Goal: Navigation & Orientation: Understand site structure

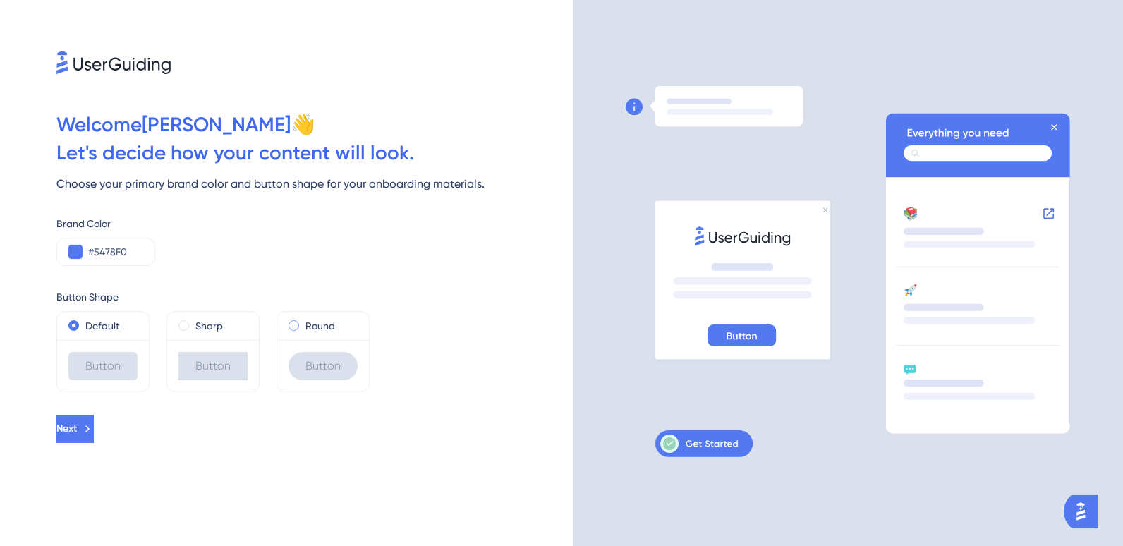
click at [307, 322] on label "Round" at bounding box center [320, 325] width 30 height 17
click at [82, 252] on button at bounding box center [75, 252] width 14 height 14
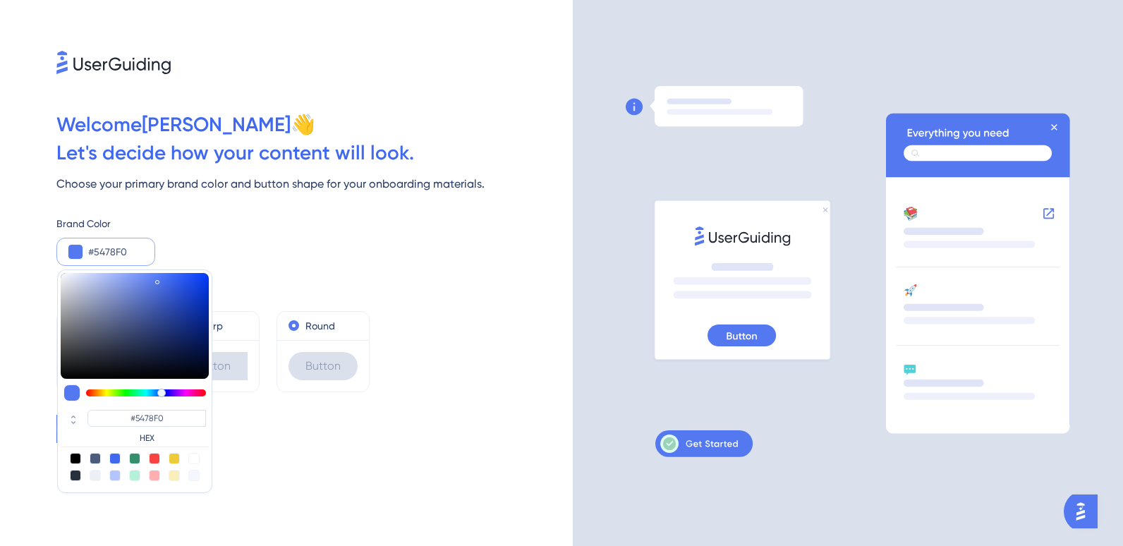
type input "#54f082"
type input "#54F082"
type input "#54f07c"
type input "#54F07C"
type input "#54f077"
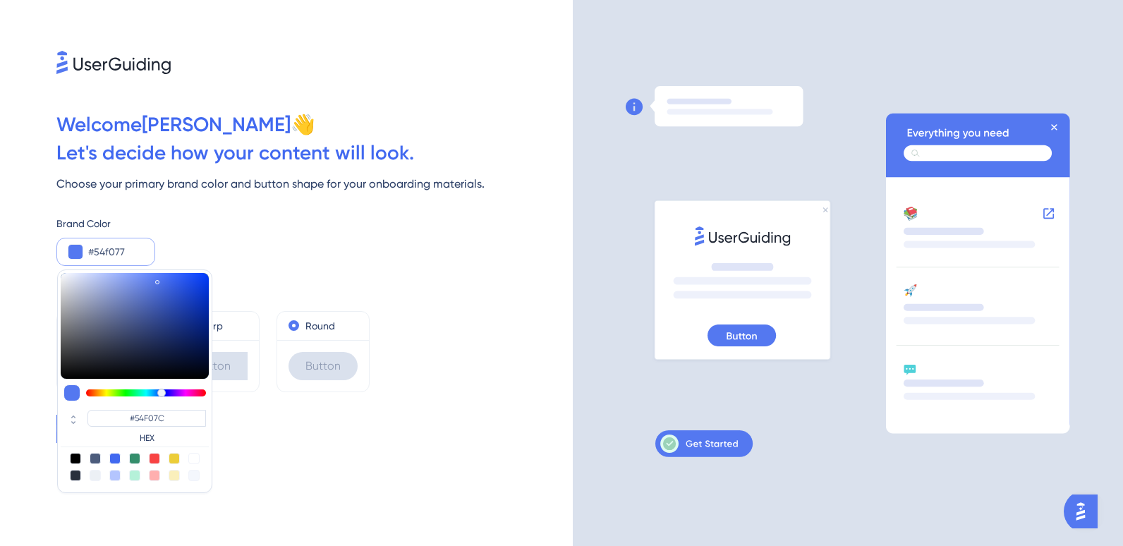
type input "#54F077"
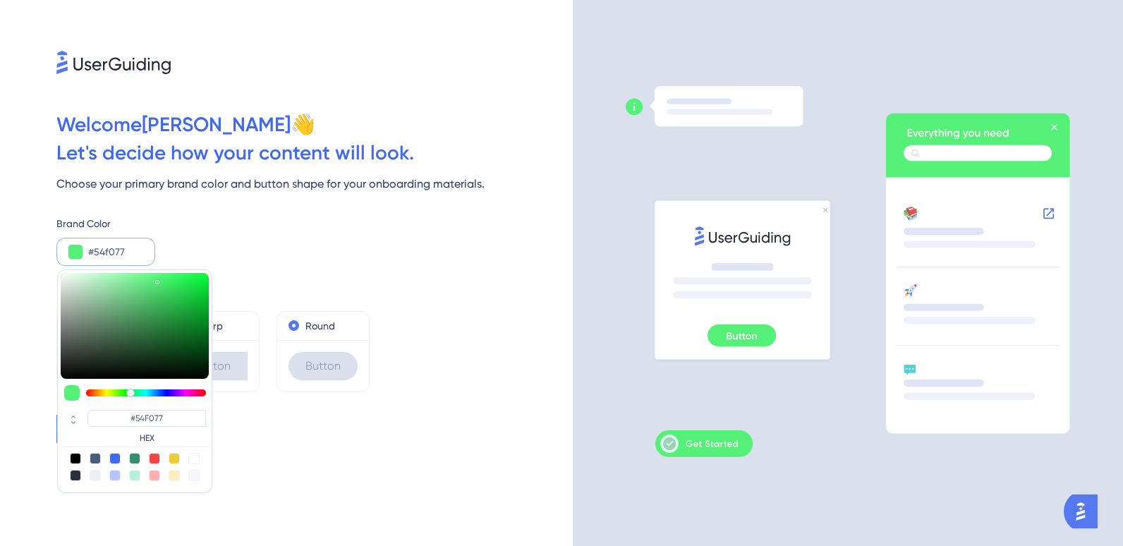
type input "#54f071"
type input "#54F071"
type input "#54f06c"
type input "#54F06C"
type input "#54f066"
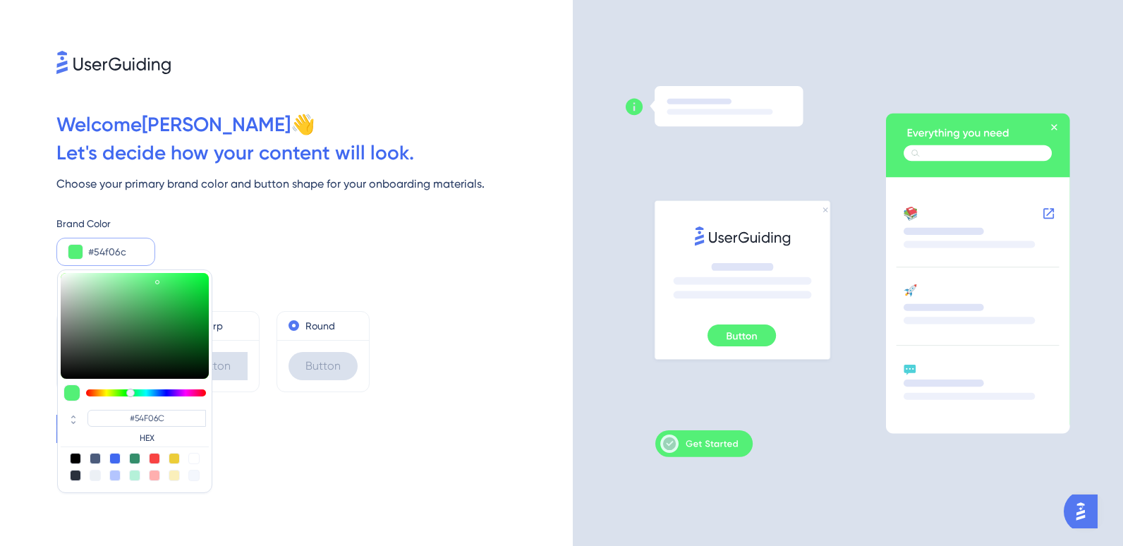
type input "#54F066"
type input "#54f061"
type input "#54F061"
type input "#54f05b"
type input "#54F05B"
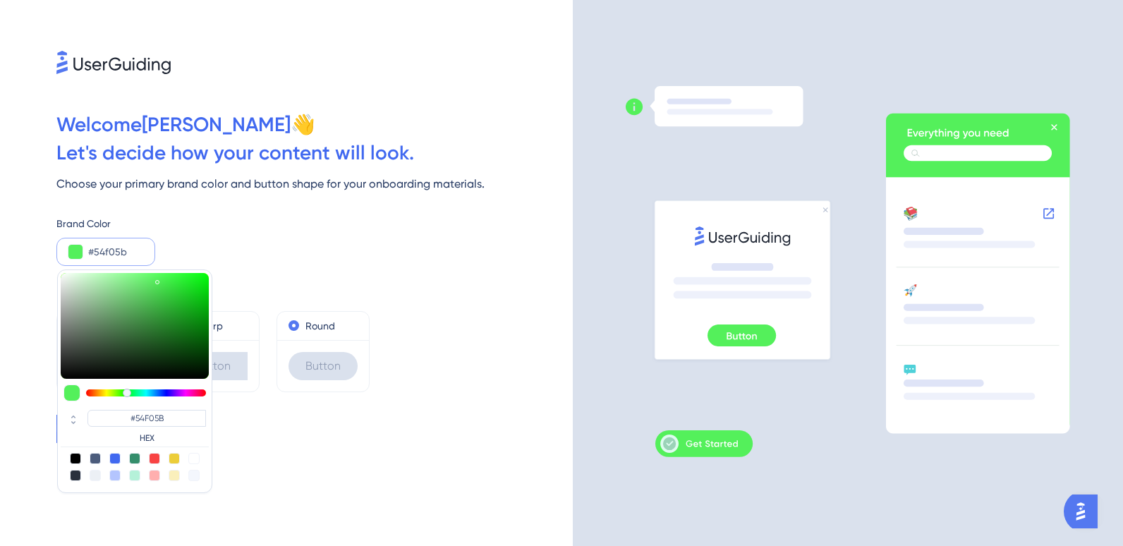
click at [127, 396] on div at bounding box center [146, 392] width 120 height 7
type input "#2f9b34"
type input "#2F9B34"
type input "#2e9c33"
type input "#2E9C33"
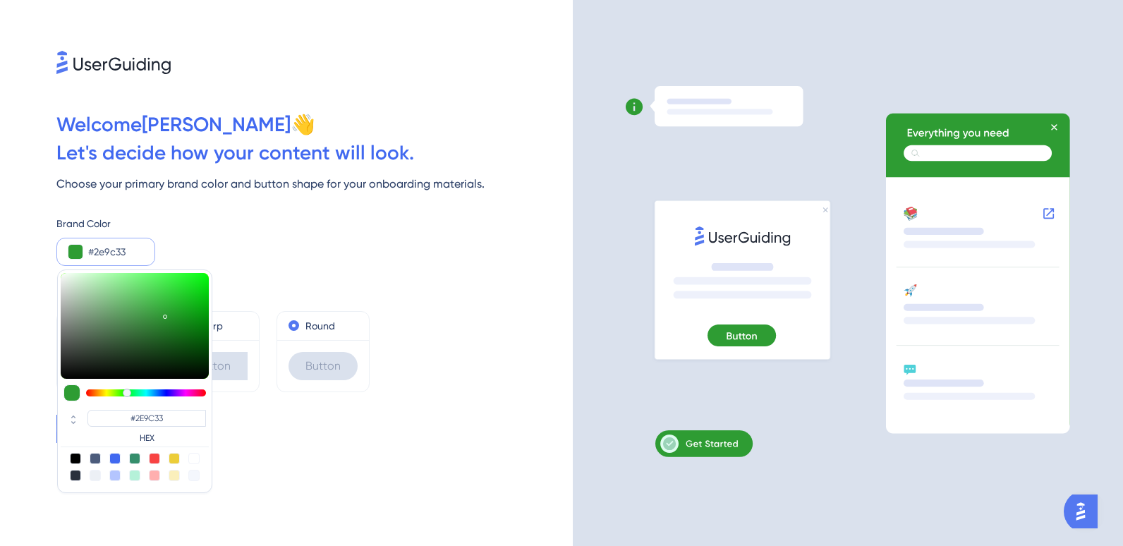
type input "#2c9c31"
type input "#2C9C31"
type input "#2b9c30"
type input "#2B9C30"
type input "#249929"
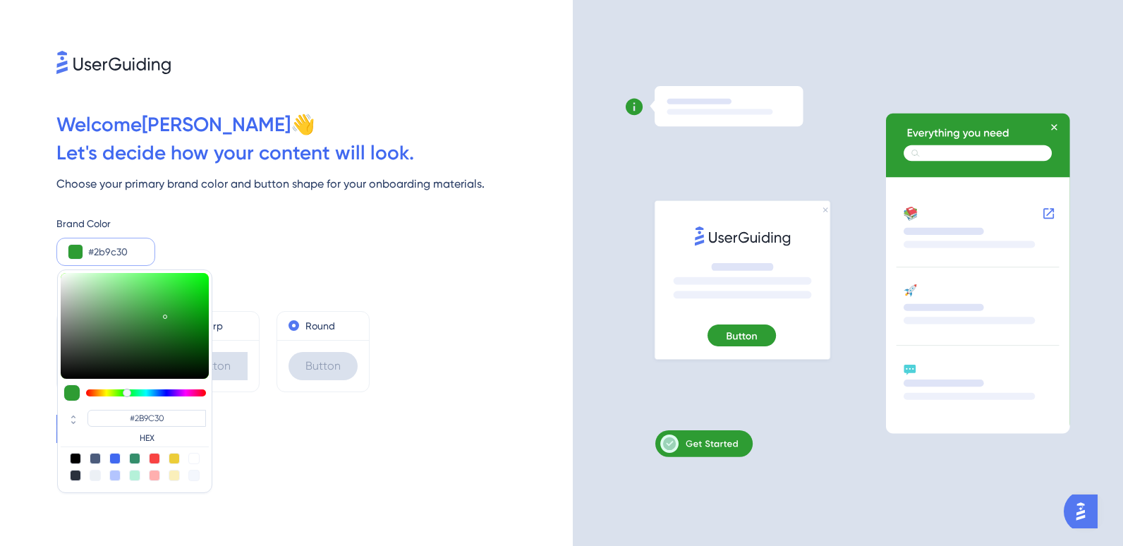
type input "#249929"
type input "#1f9424"
type input "#1F9424"
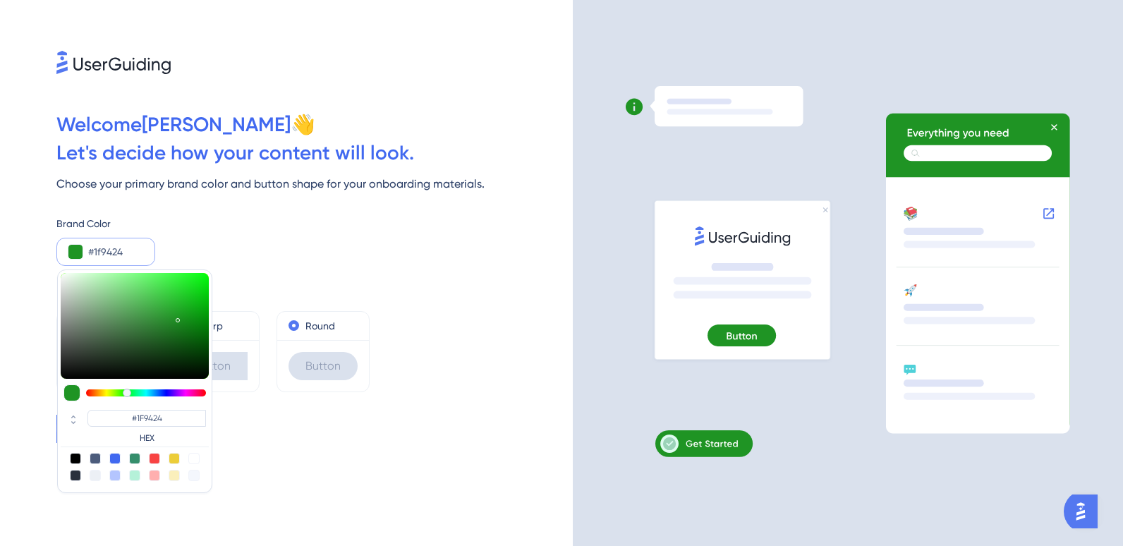
type input "#1a8d1e"
type input "#1A8D1E"
type input "#148518"
type input "#118015"
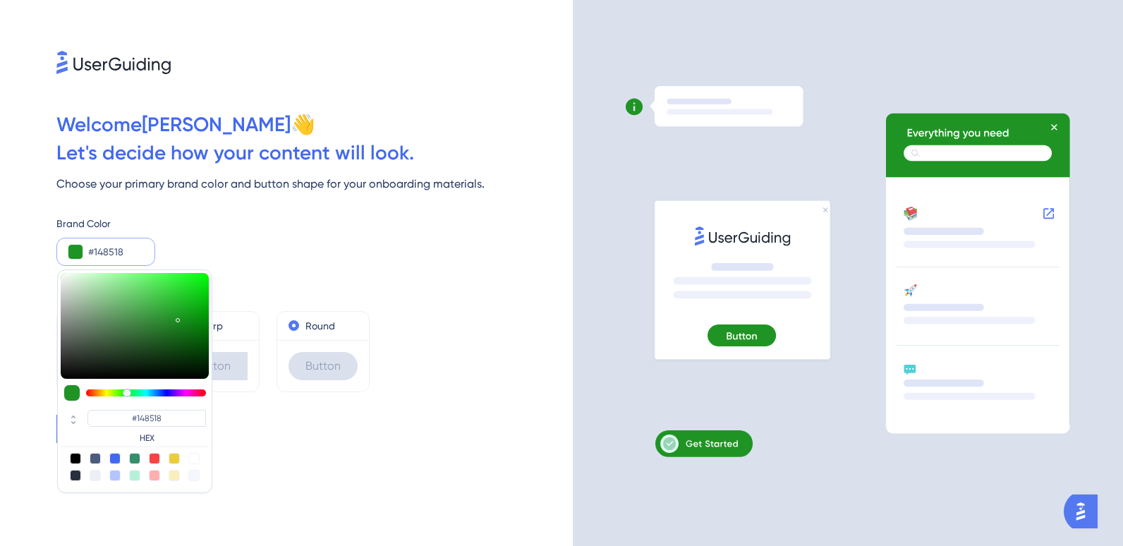
type input "#118015"
type input "#107e14"
type input "#107E14"
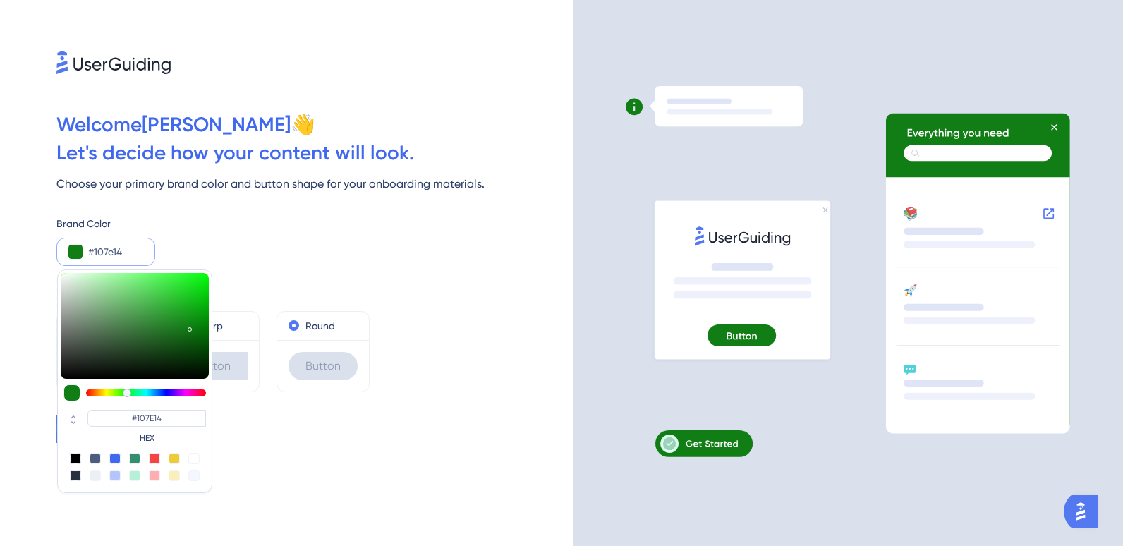
type input "#0e7e12"
type input "#0E7E12"
type input "#0d7e11"
type input "#0D7E11"
type input "#0c7e10"
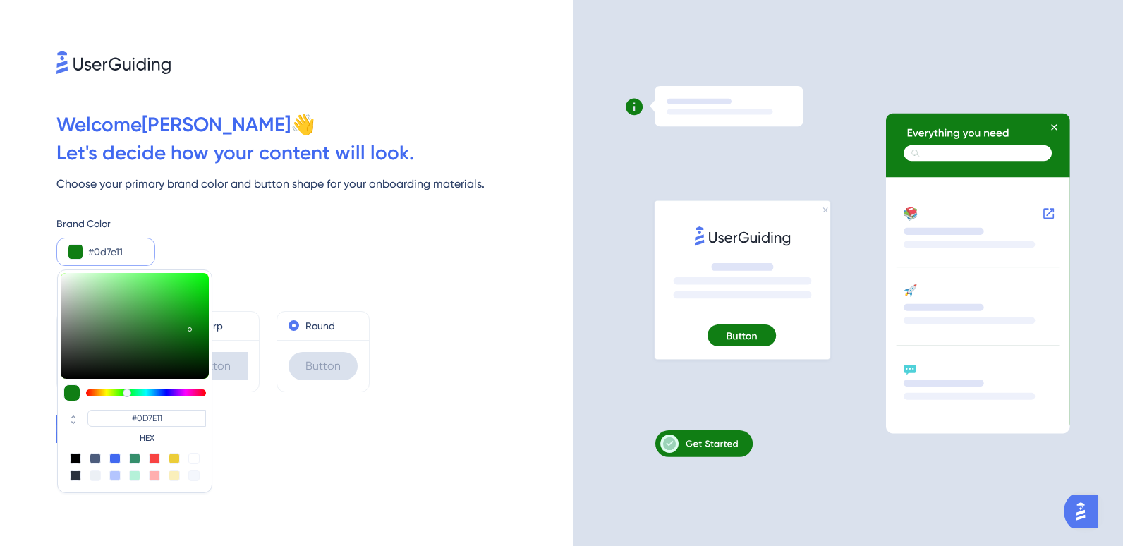
type input "#0C7E10"
type input "#0b7e0f"
type input "#0B7E0F"
type input "#0a7e0e"
type input "#0A7E0E"
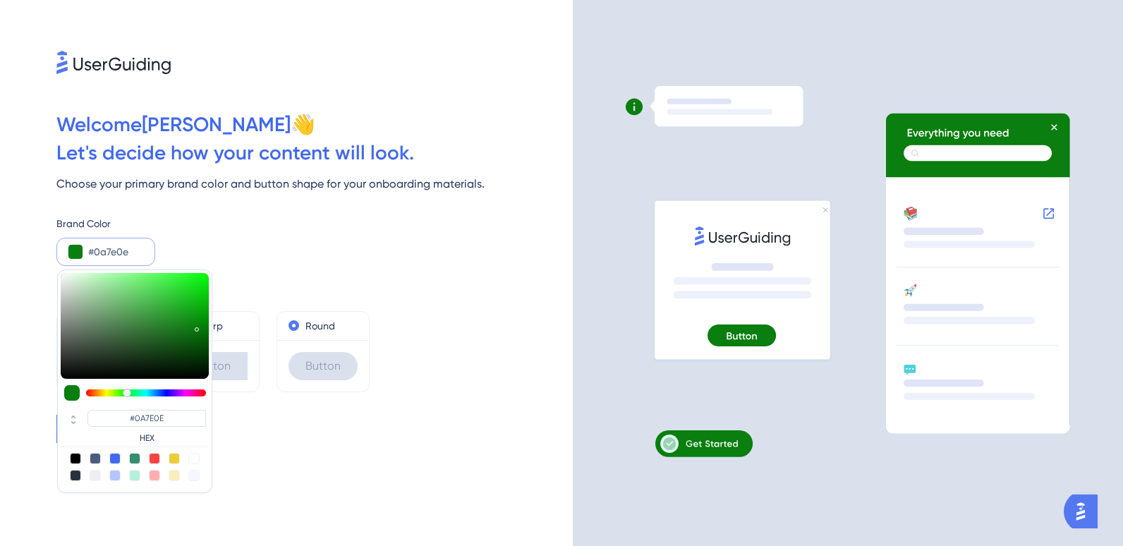
type input "#058109"
type input "#048308"
type input "#038307"
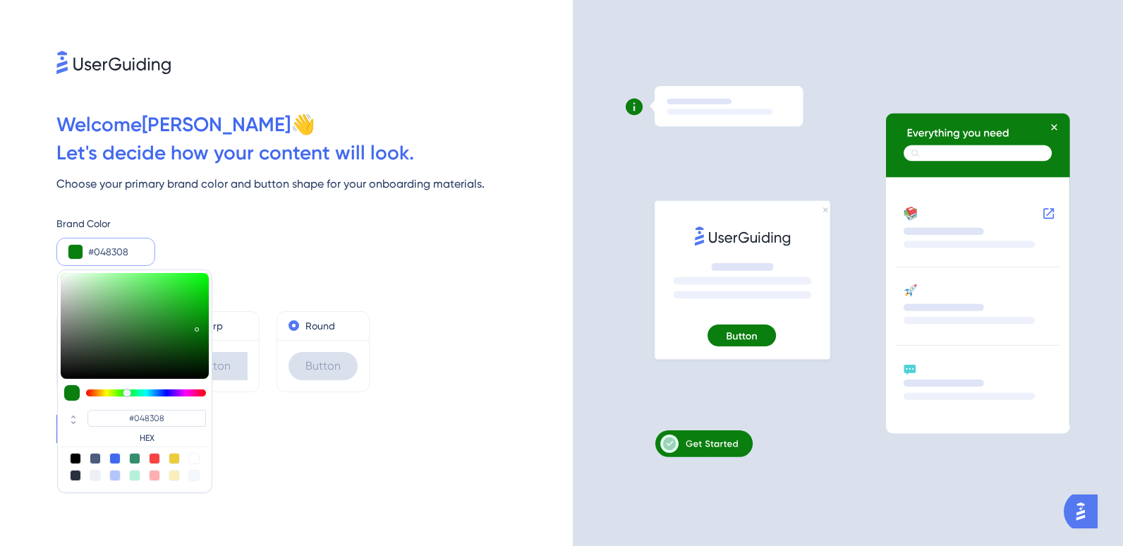
type input "#038307"
type input "#038507"
type input "#018605"
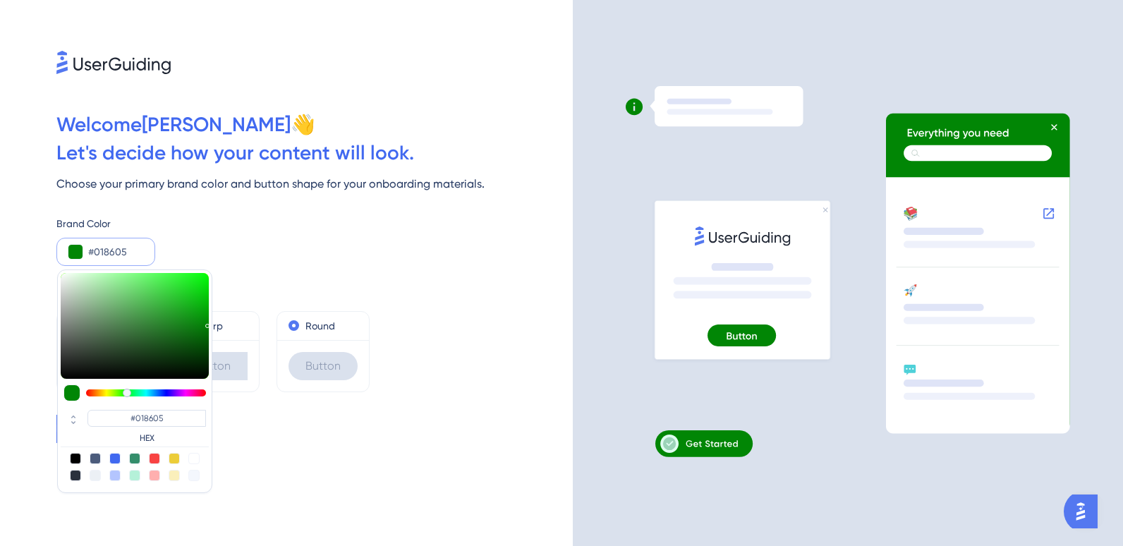
type input "#008804"
type input "#008a04"
type input "#008A04"
type input "#008d04"
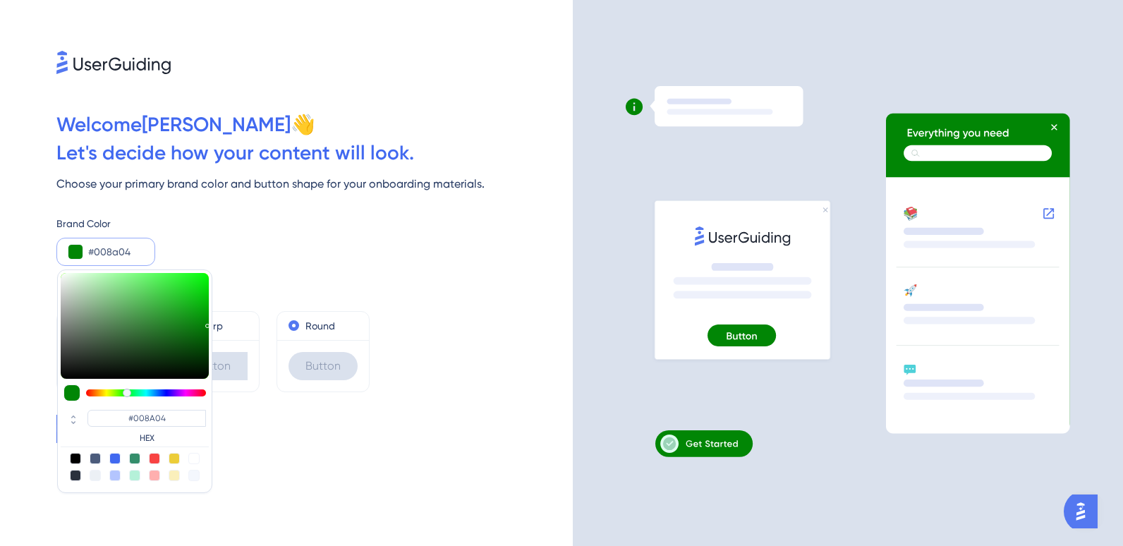
type input "#008D04"
type input "#009004"
type input "#009204"
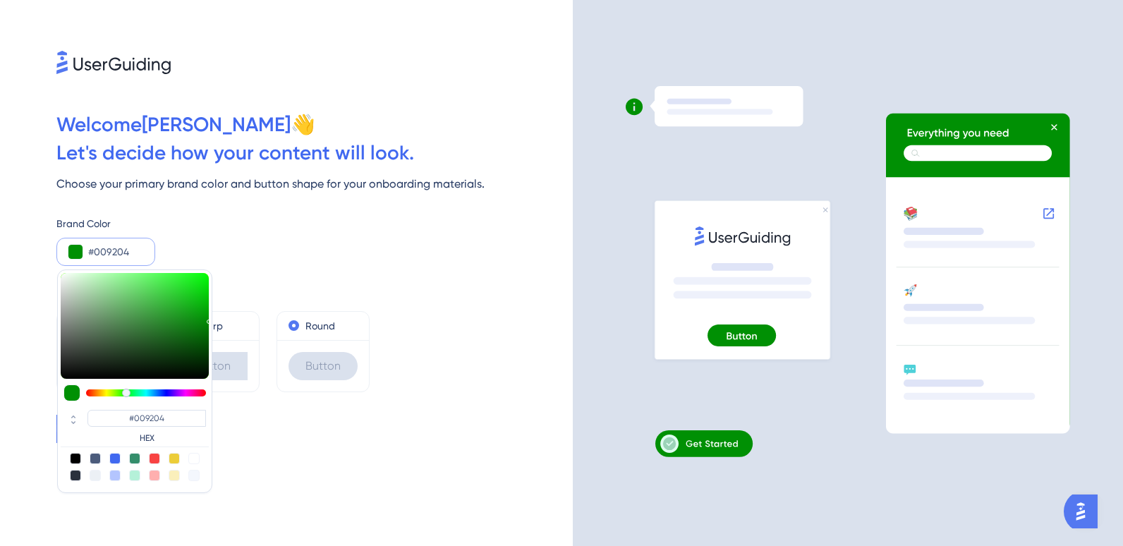
type input "#009404"
type input "#009e04"
type input "#009E04"
type input "#00a004"
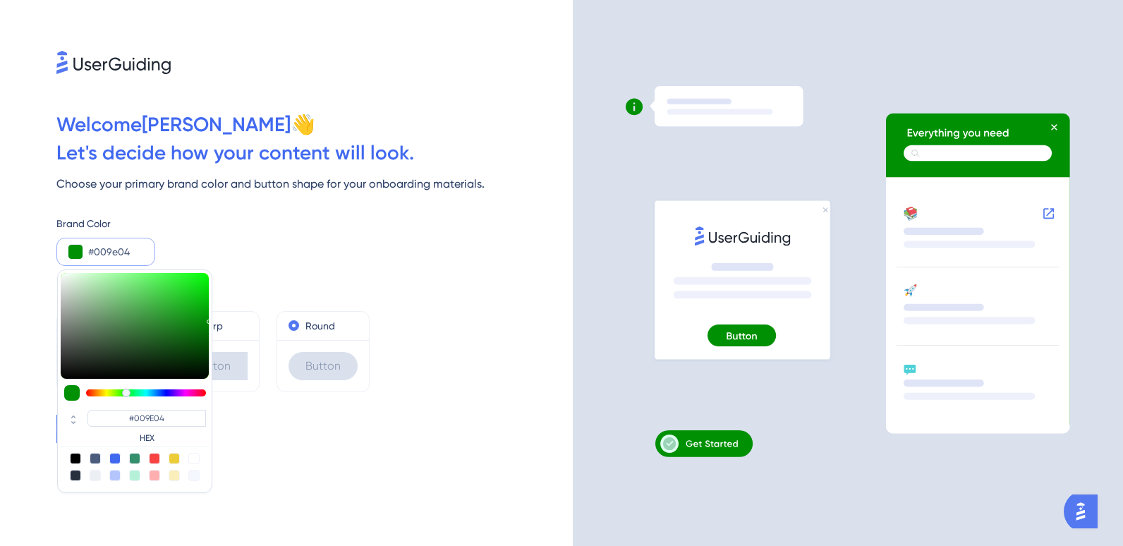
type input "#00A004"
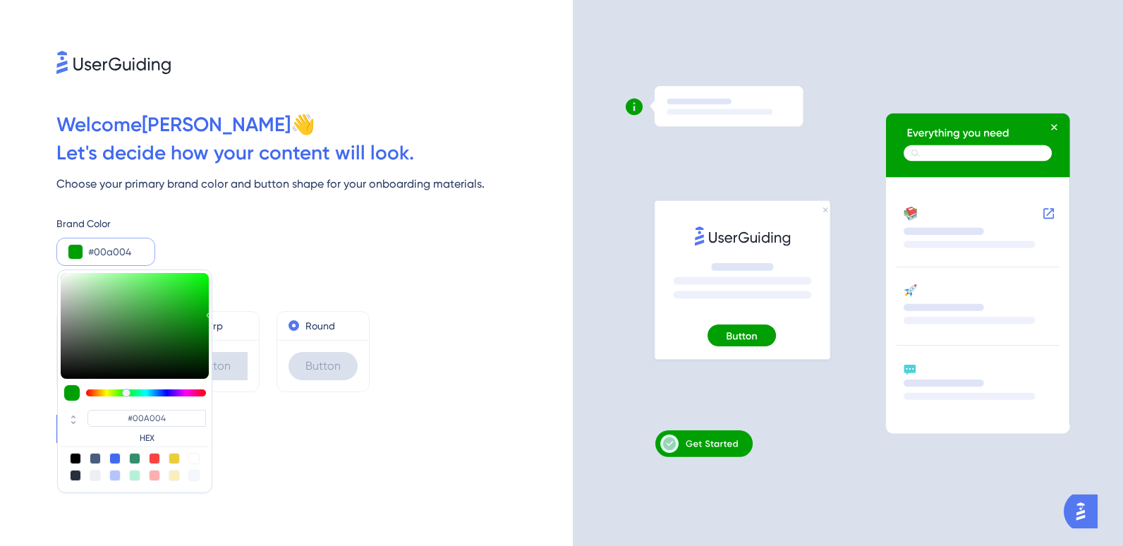
drag, startPoint x: 166, startPoint y: 314, endPoint x: 236, endPoint y: 312, distance: 69.1
click at [236, 312] on div "Welcome [PERSON_NAME] 👋 Let ' s decide how your content will look. Choose your …" at bounding box center [286, 273] width 573 height 546
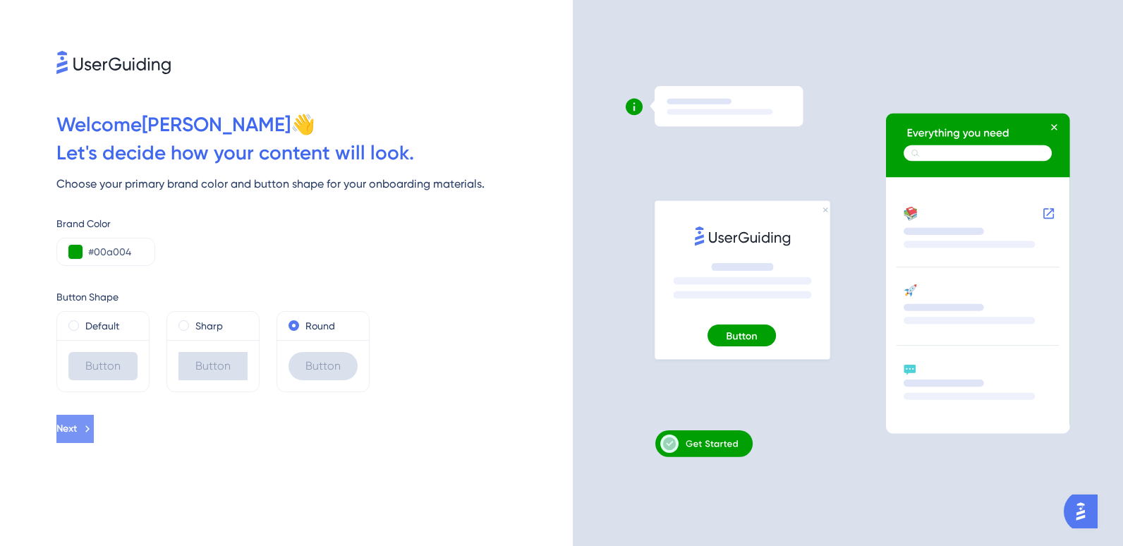
click at [94, 427] on button "Next" at bounding box center [74, 429] width 37 height 28
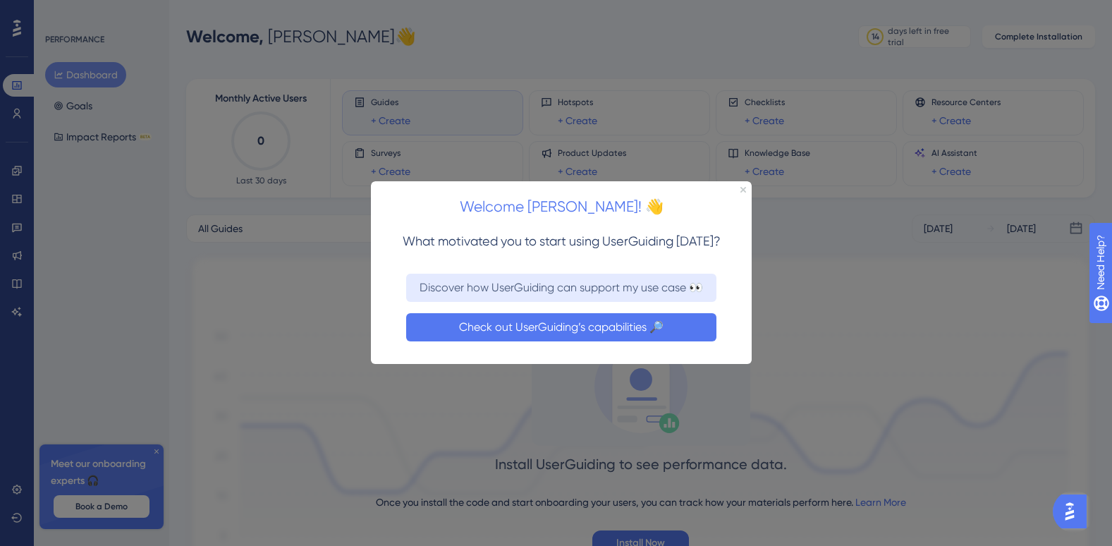
click at [573, 319] on button "Check out UserGuiding’s capabilities 🔎" at bounding box center [561, 327] width 310 height 28
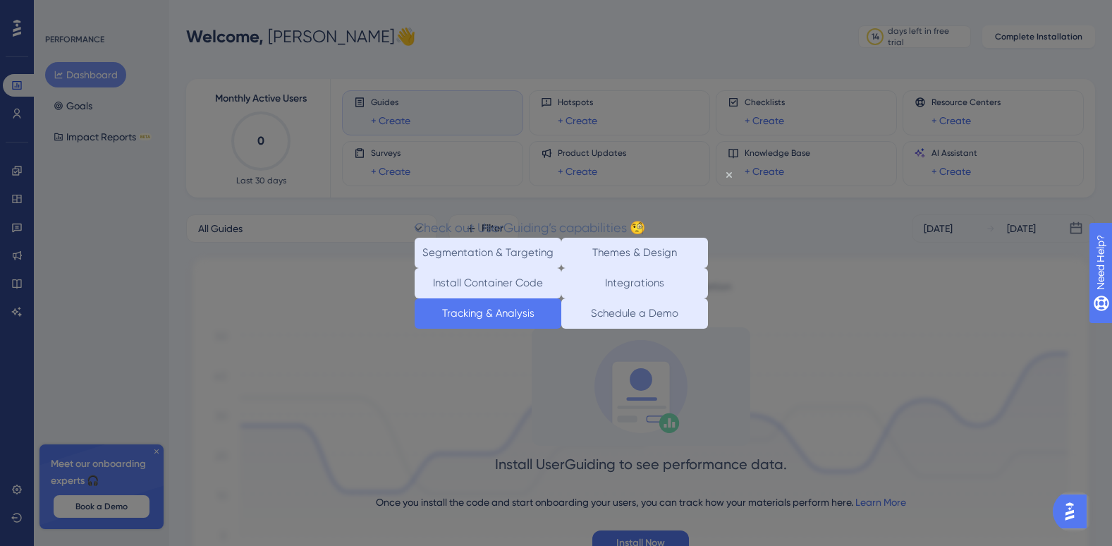
click at [551, 328] on div "Tracking & Analysis" at bounding box center [488, 313] width 147 height 30
drag, startPoint x: 492, startPoint y: 345, endPoint x: 878, endPoint y: 511, distance: 419.8
click at [493, 328] on button "Tracking & Analysis" at bounding box center [488, 313] width 147 height 30
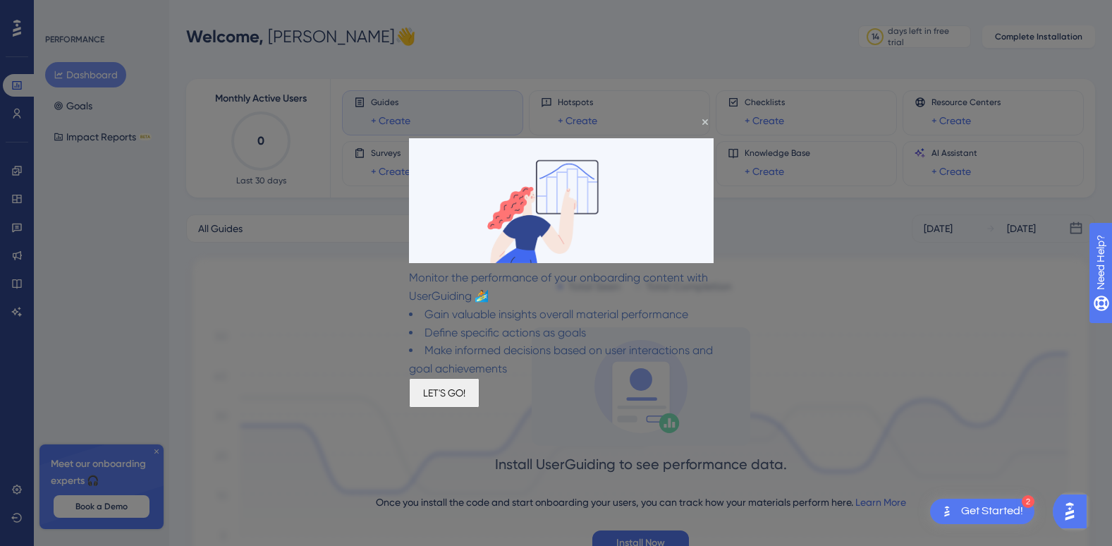
click at [480, 407] on button "LET'S GO!" at bounding box center [444, 392] width 71 height 30
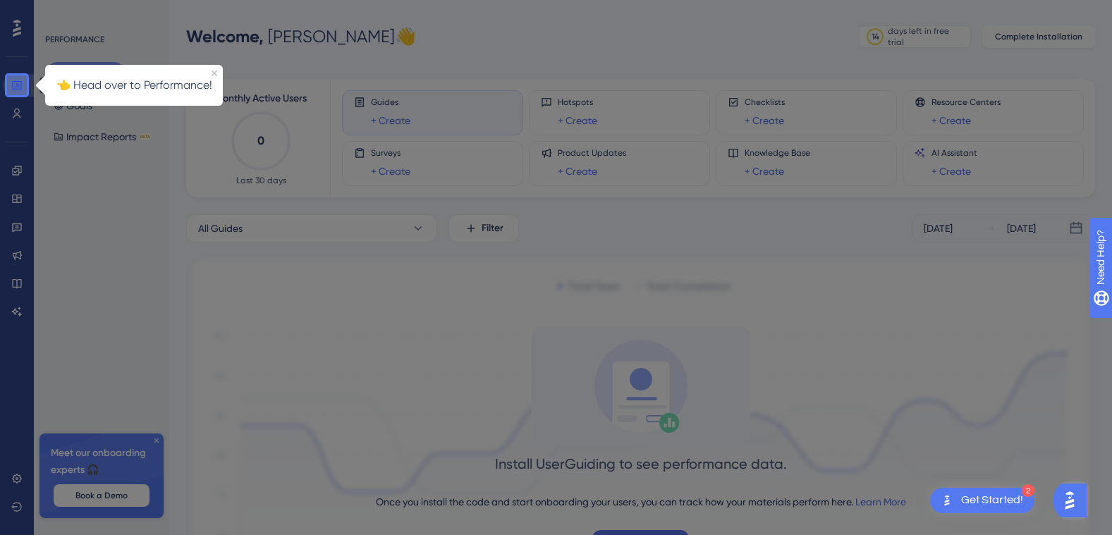
click at [18, 83] on icon at bounding box center [16, 85] width 11 height 11
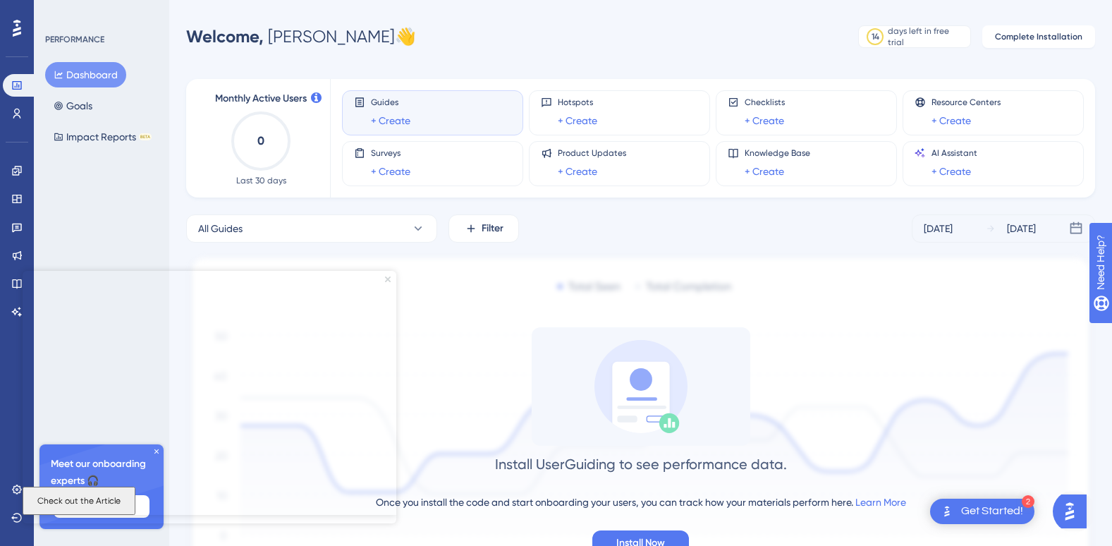
click at [389, 277] on icon "Close Preview" at bounding box center [388, 279] width 6 height 6
click at [14, 117] on icon at bounding box center [17, 114] width 8 height 10
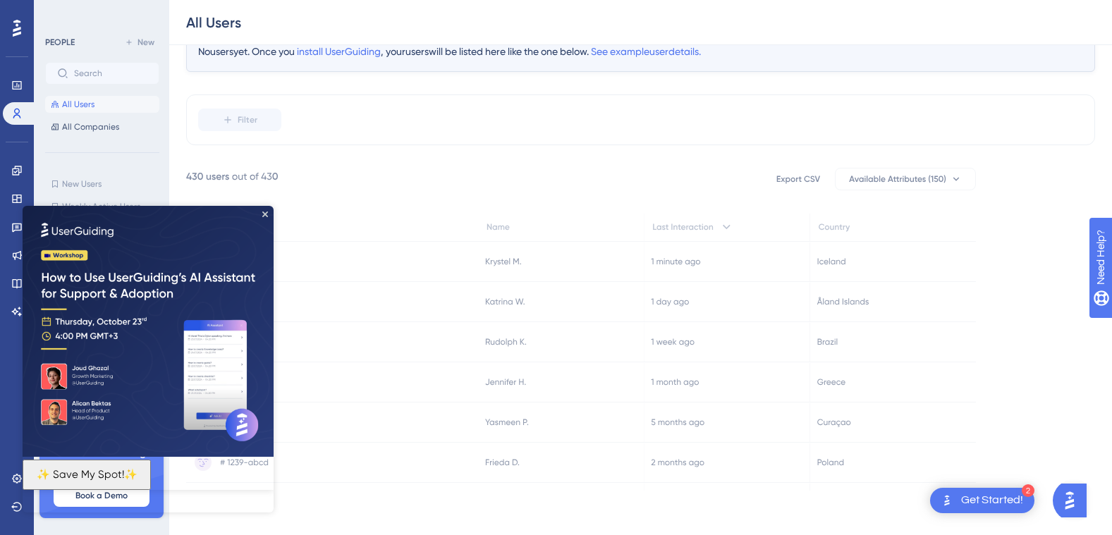
scroll to position [66, 0]
click at [259, 216] on img at bounding box center [148, 331] width 251 height 251
click at [263, 213] on icon "Close Preview" at bounding box center [265, 215] width 6 height 6
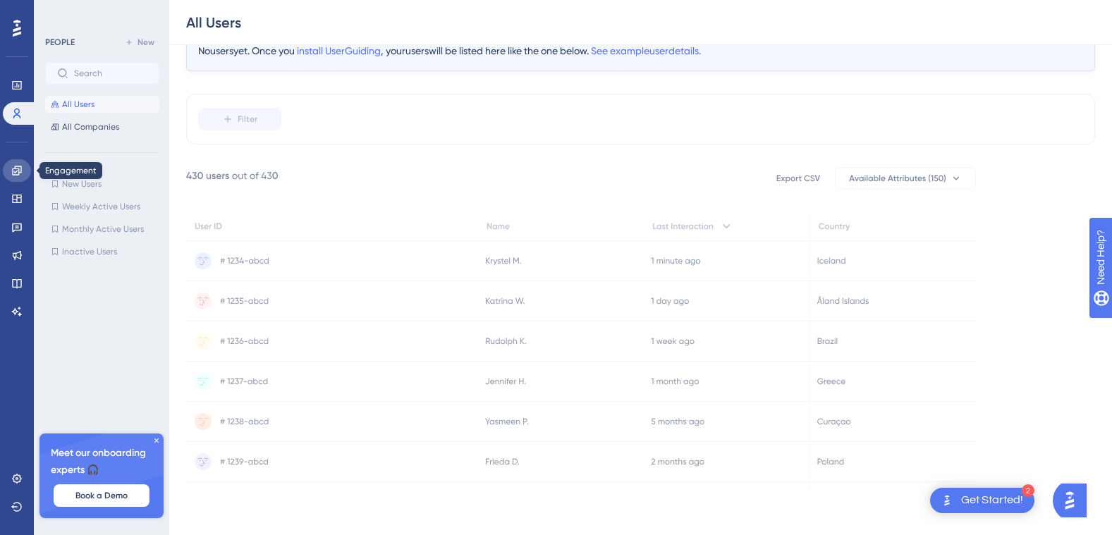
click at [13, 171] on icon at bounding box center [16, 170] width 9 height 9
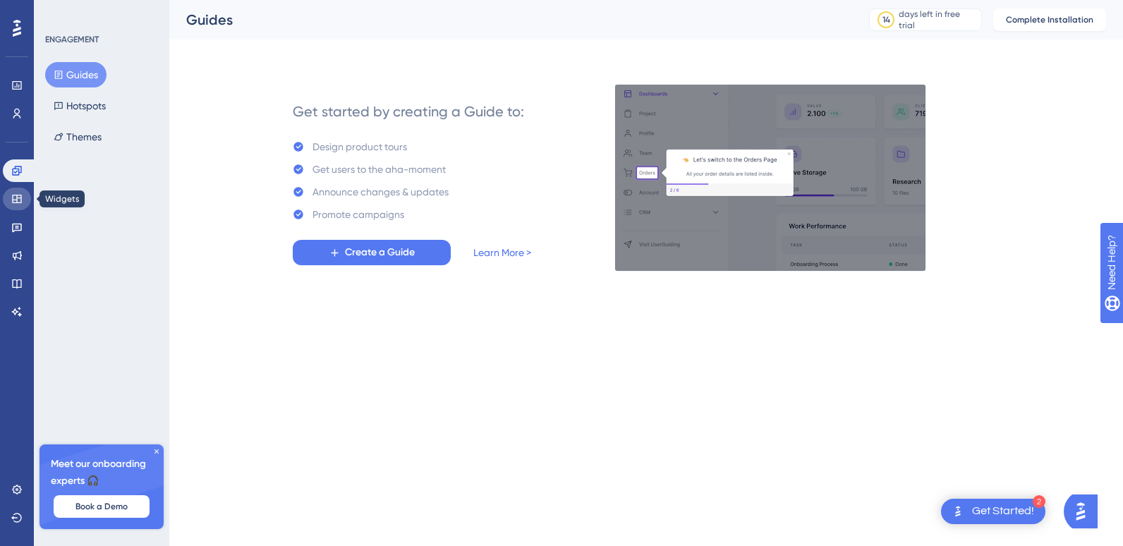
click at [23, 199] on link at bounding box center [17, 199] width 28 height 23
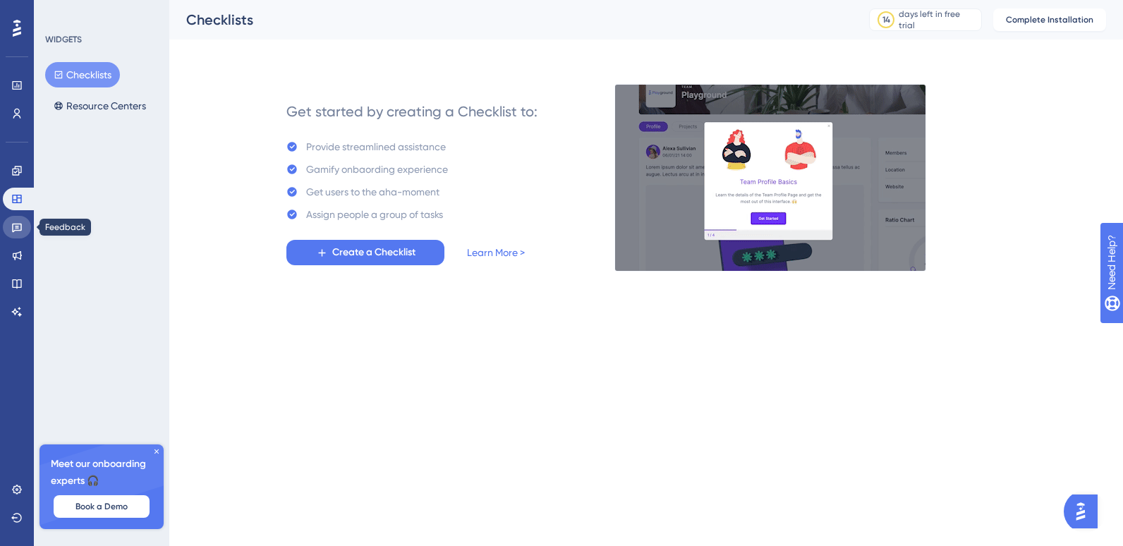
click at [14, 217] on link at bounding box center [17, 227] width 28 height 23
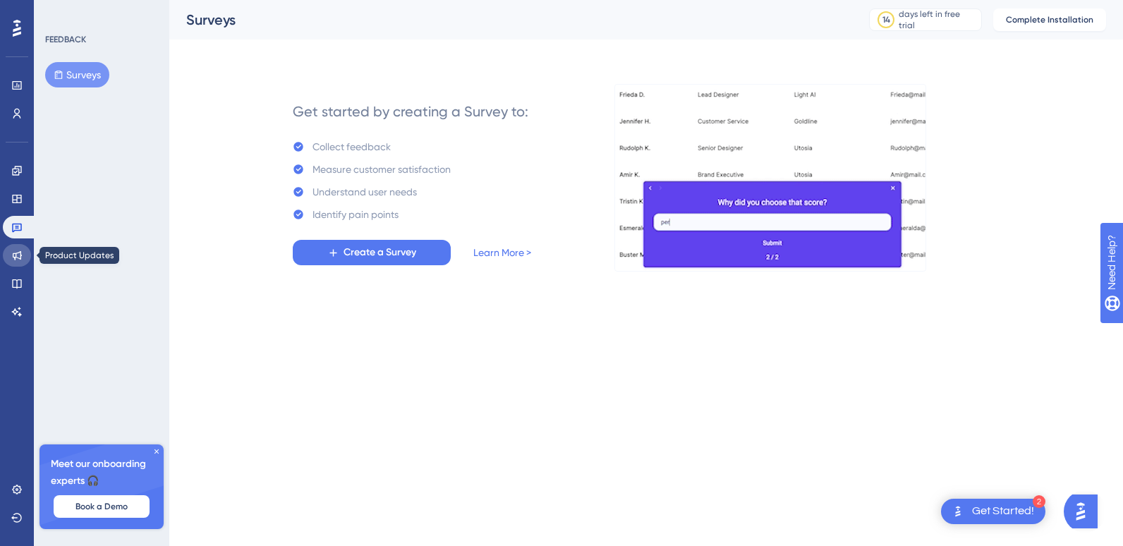
click at [23, 253] on link at bounding box center [17, 255] width 28 height 23
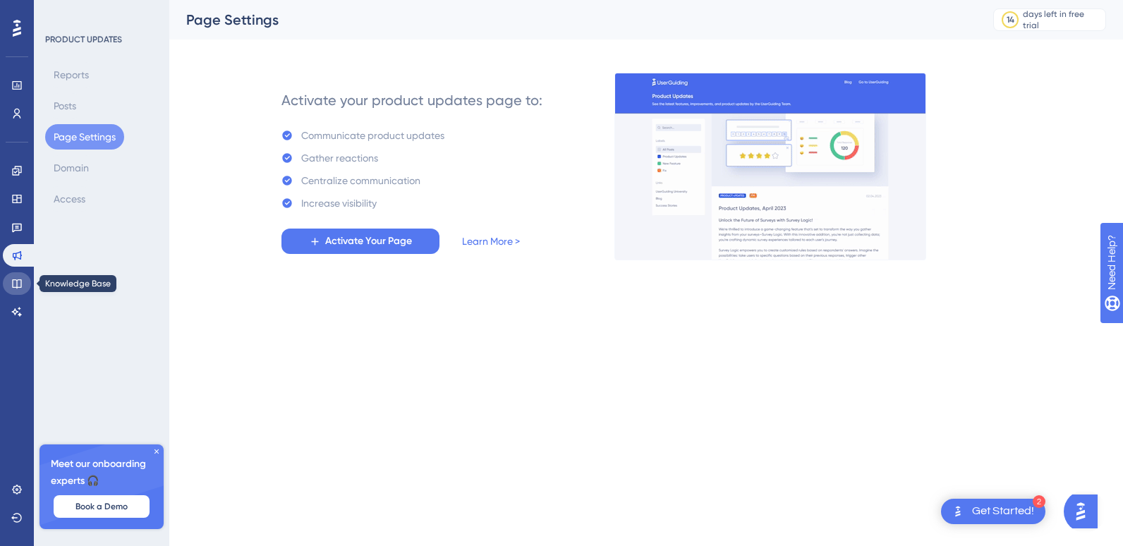
click at [21, 281] on icon at bounding box center [16, 283] width 9 height 9
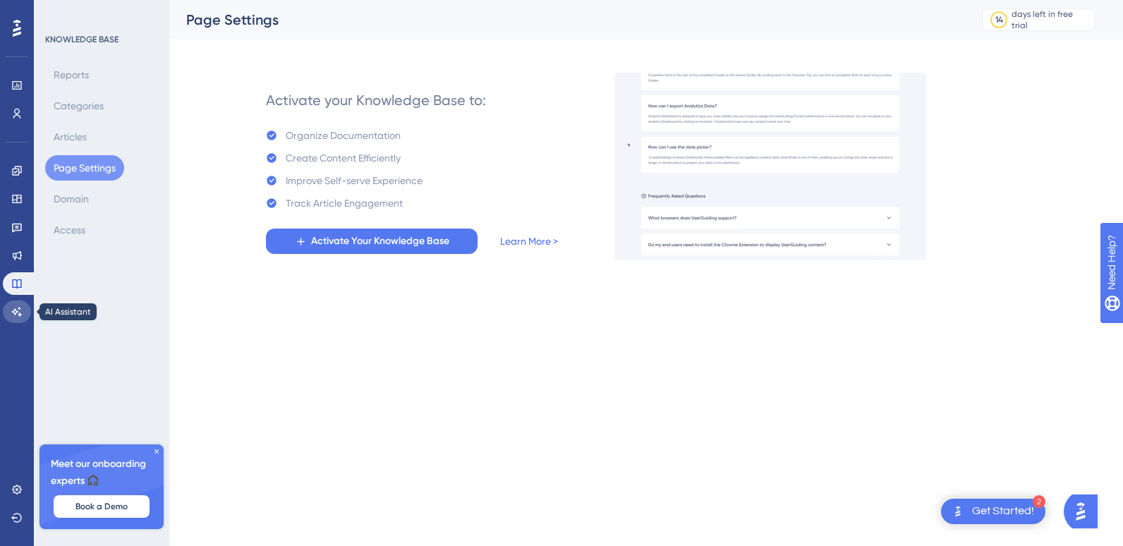
click at [16, 312] on icon at bounding box center [17, 311] width 10 height 9
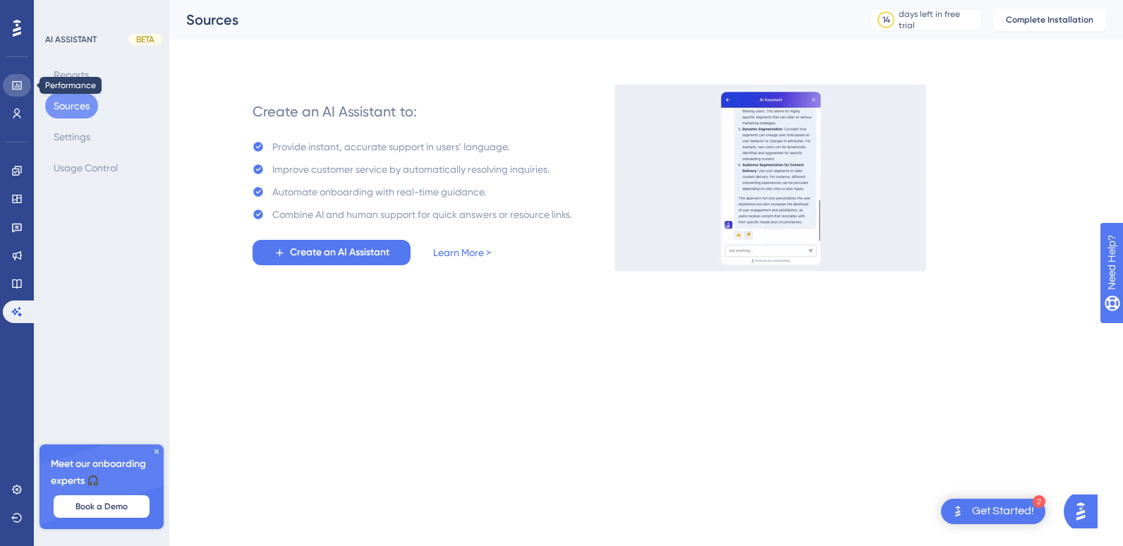
click at [21, 87] on icon at bounding box center [16, 85] width 9 height 8
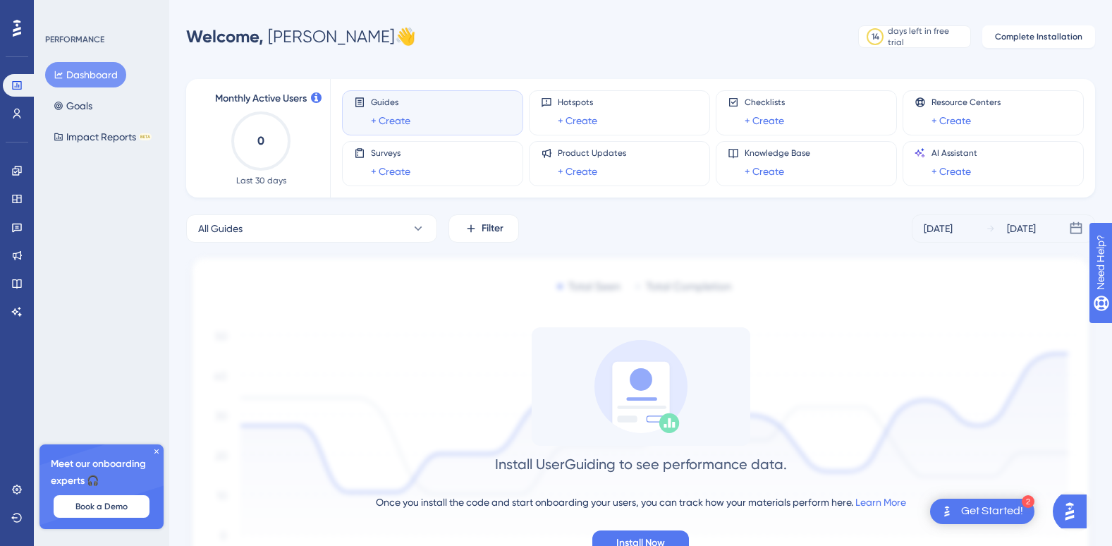
click at [157, 449] on icon at bounding box center [156, 451] width 8 height 8
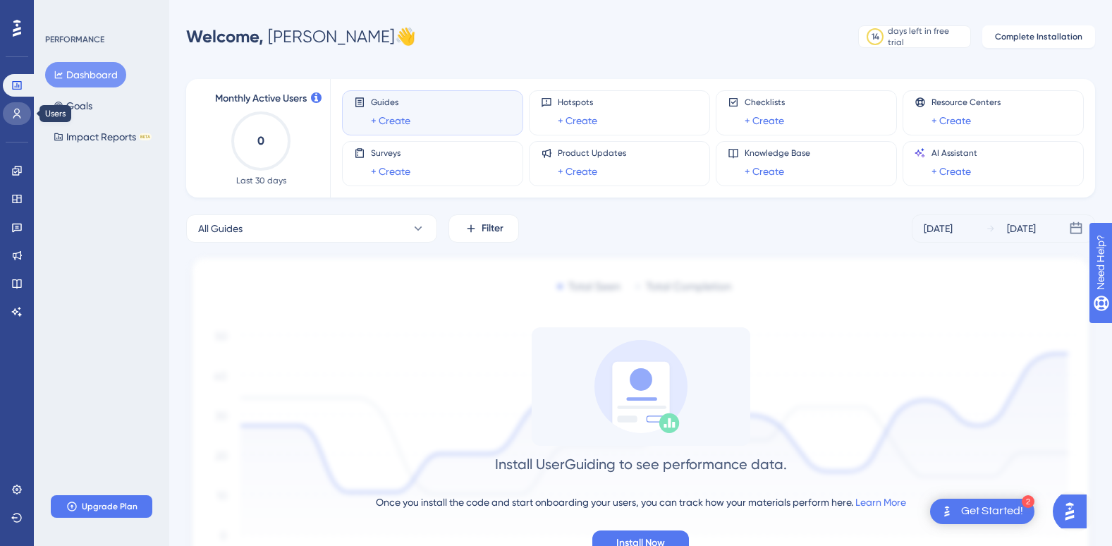
click at [15, 113] on icon at bounding box center [16, 113] width 11 height 11
